Goal: Find specific page/section: Find specific page/section

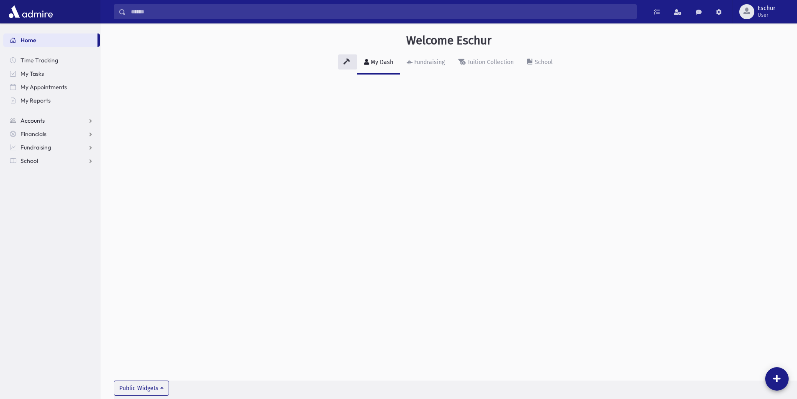
click at [33, 122] on span "Accounts" at bounding box center [32, 121] width 24 height 8
click at [56, 136] on span "Account List" at bounding box center [41, 134] width 32 height 8
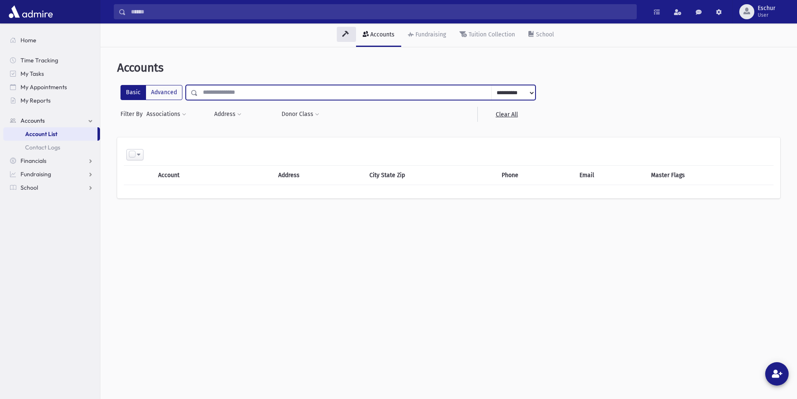
click at [297, 93] on input "text" at bounding box center [345, 92] width 294 height 15
type input "******"
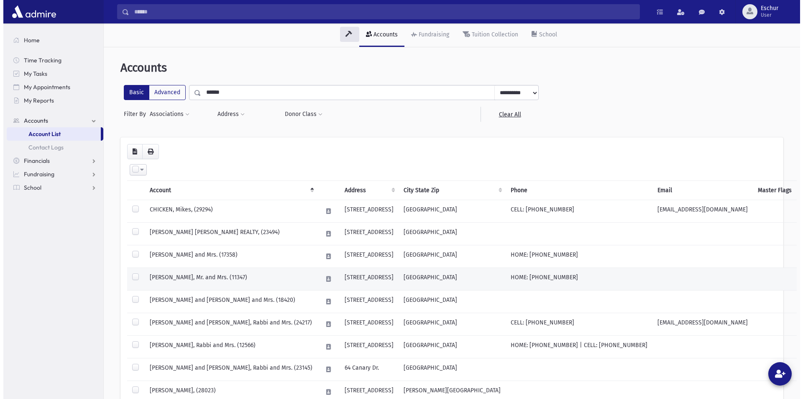
scroll to position [80, 0]
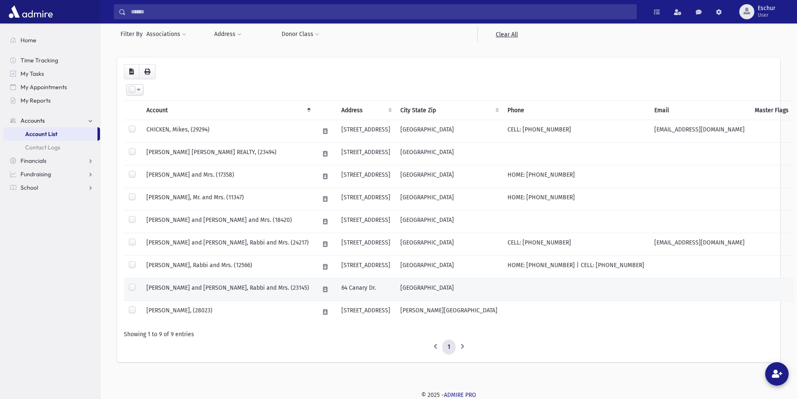
click at [200, 289] on td "SCHICK, Zev and Shari, Rabbi and Mrs. (23145)" at bounding box center [227, 289] width 173 height 23
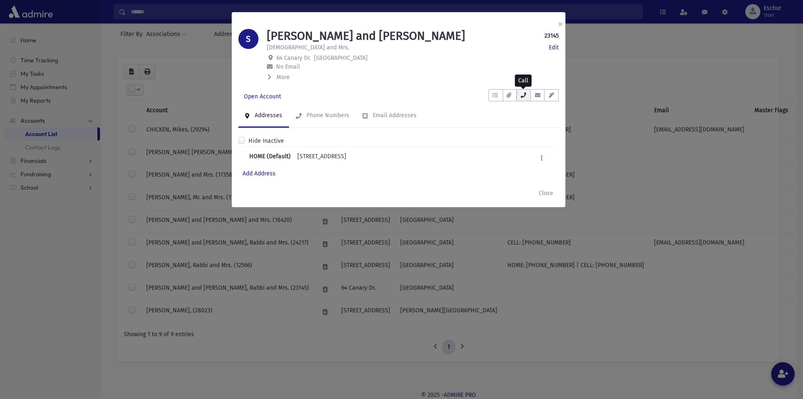
click at [520, 96] on icon "button" at bounding box center [523, 94] width 7 height 5
click at [270, 102] on link "Open Account" at bounding box center [262, 96] width 48 height 15
